Goal: Check status: Check status

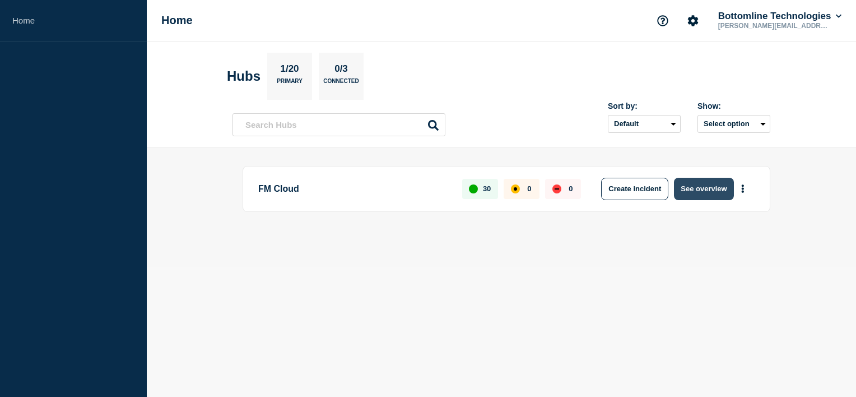
click at [706, 191] on button "See overview" at bounding box center [703, 189] width 59 height 22
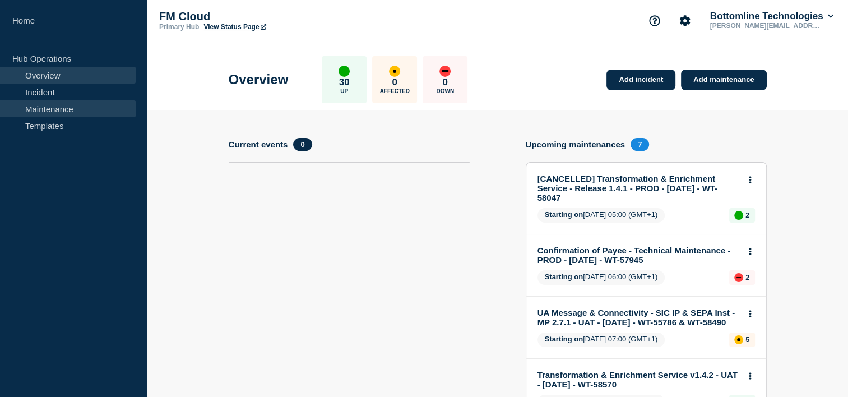
click at [39, 111] on link "Maintenance" at bounding box center [68, 108] width 136 height 17
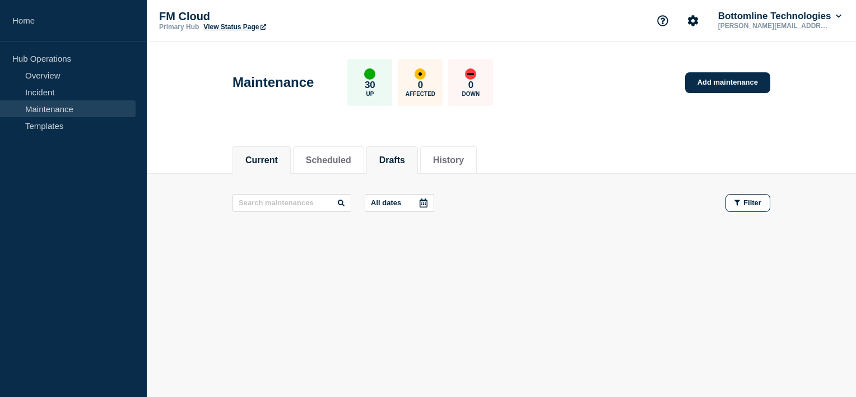
click at [390, 159] on button "Drafts" at bounding box center [392, 160] width 26 height 10
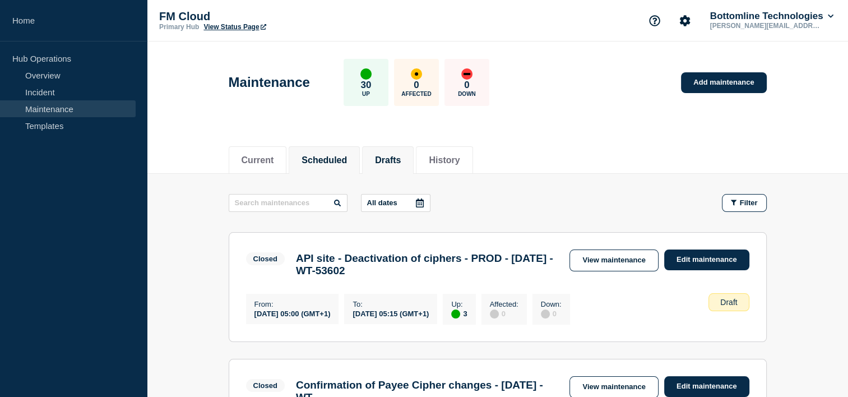
click at [331, 159] on button "Scheduled" at bounding box center [323, 160] width 45 height 10
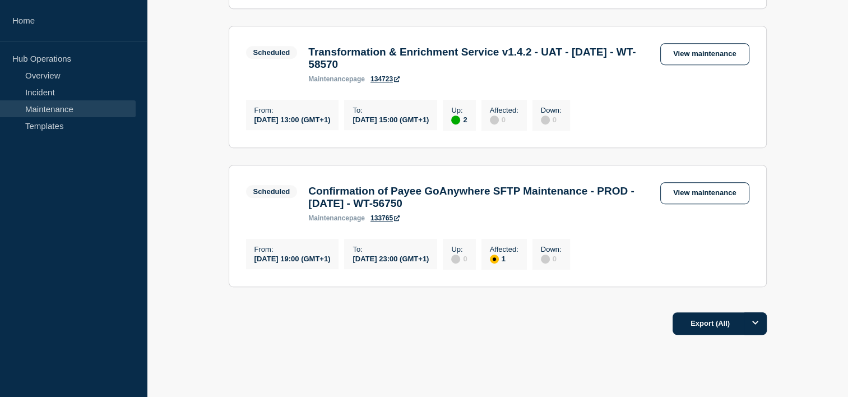
scroll to position [623, 0]
click at [733, 65] on link "View maintenance" at bounding box center [704, 54] width 89 height 22
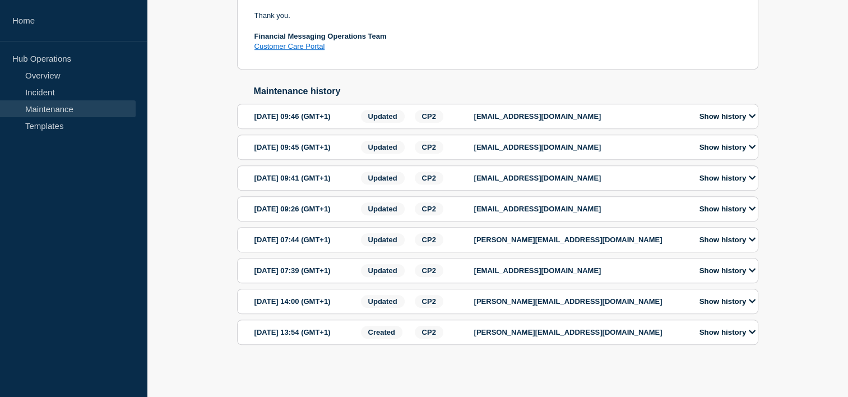
scroll to position [697, 0]
click at [498, 143] on div "[EMAIL_ADDRESS][DOMAIN_NAME]" at bounding box center [580, 147] width 213 height 13
click at [702, 142] on button "Show history" at bounding box center [727, 147] width 63 height 10
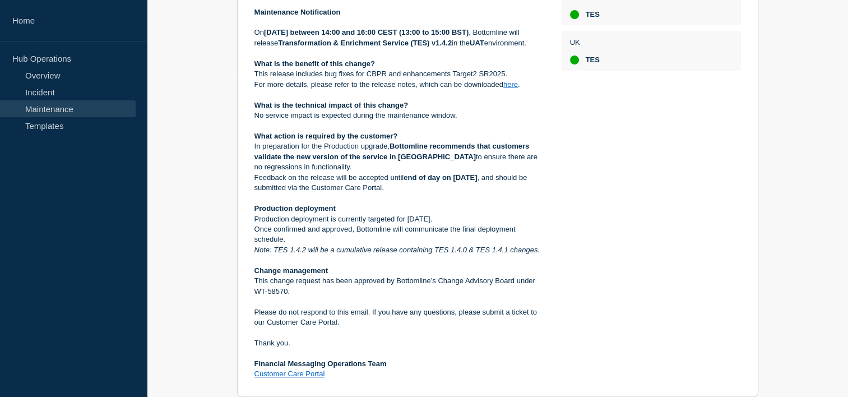
scroll to position [319, 0]
